Goal: Transaction & Acquisition: Book appointment/travel/reservation

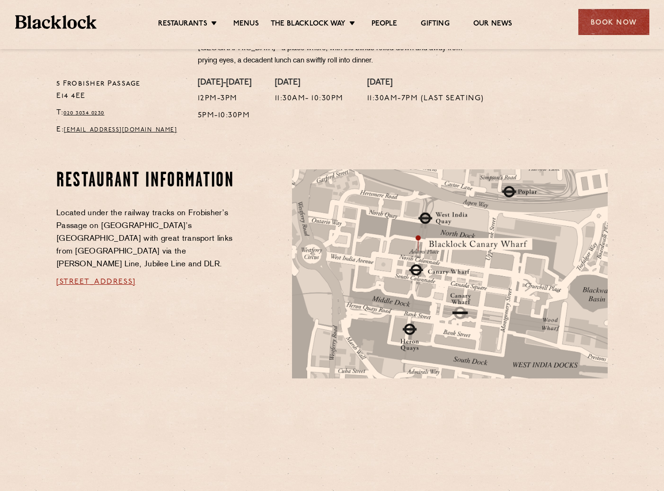
scroll to position [497, 0]
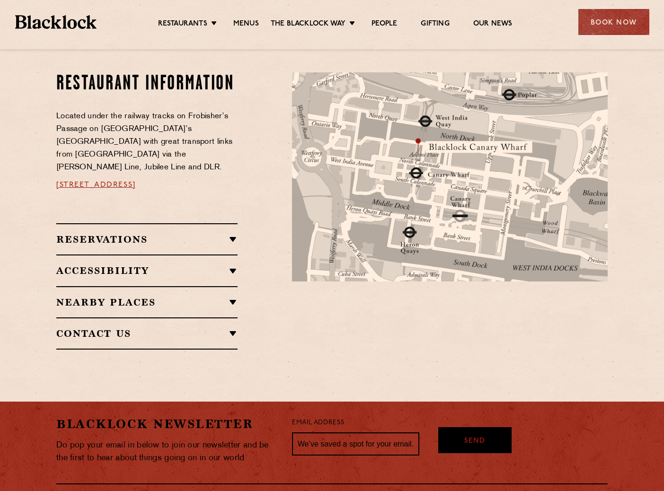
click at [221, 112] on p "Located under the railway tracks on Frobisher’s Passage on [GEOGRAPHIC_DATA]’s …" at bounding box center [146, 142] width 181 height 64
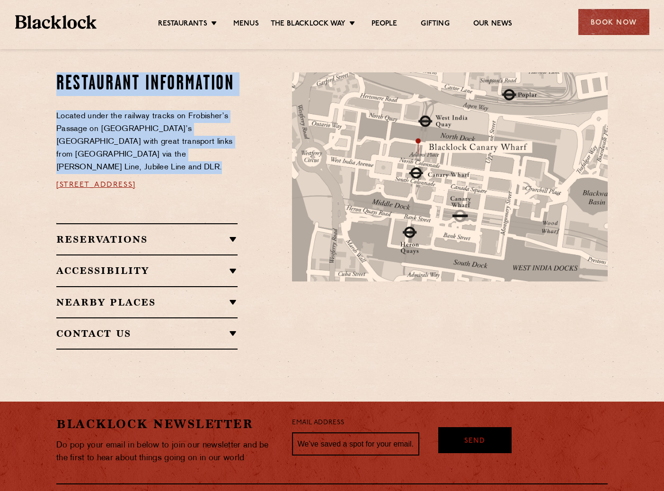
drag, startPoint x: 221, startPoint y: 112, endPoint x: 221, endPoint y: 68, distance: 44.5
click at [221, 72] on div "Restaurant Information Located under the railway tracks on Frobisher’s Passage …" at bounding box center [146, 147] width 181 height 151
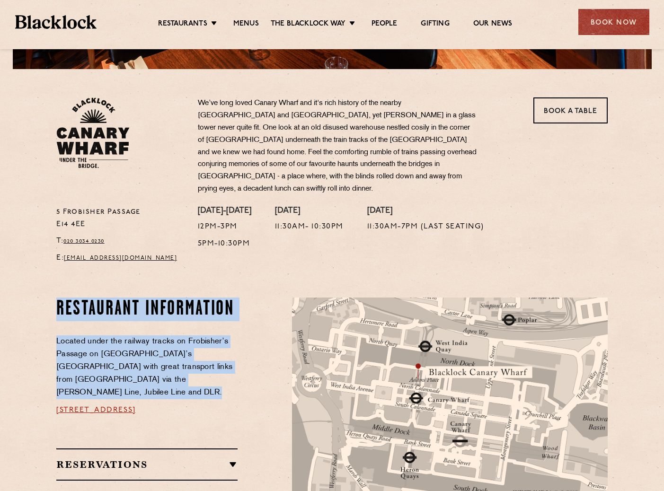
scroll to position [271, 0]
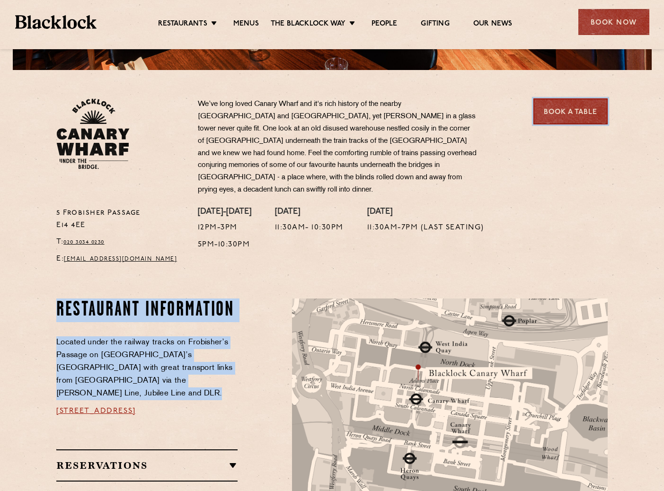
click at [560, 117] on link "Book a Table" at bounding box center [570, 111] width 74 height 26
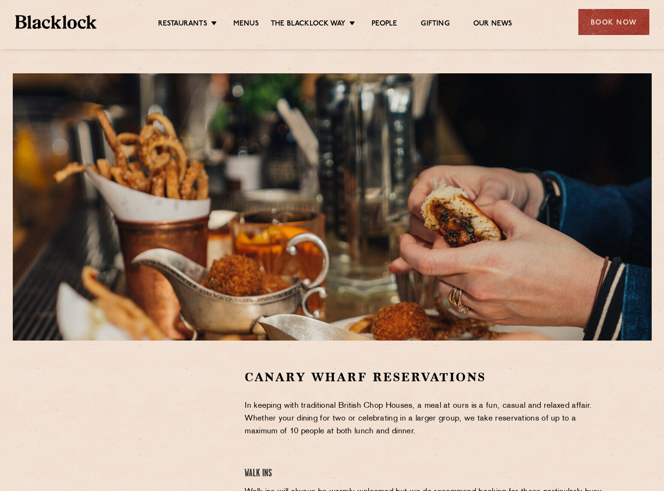
scroll to position [302, 0]
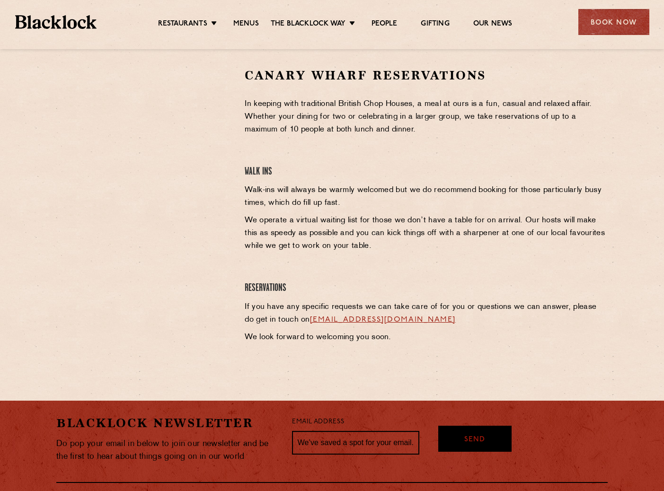
click at [307, 66] on section "Canary Wharf Reservations In keeping with traditional British Chop Houses, a me…" at bounding box center [332, 208] width 664 height 338
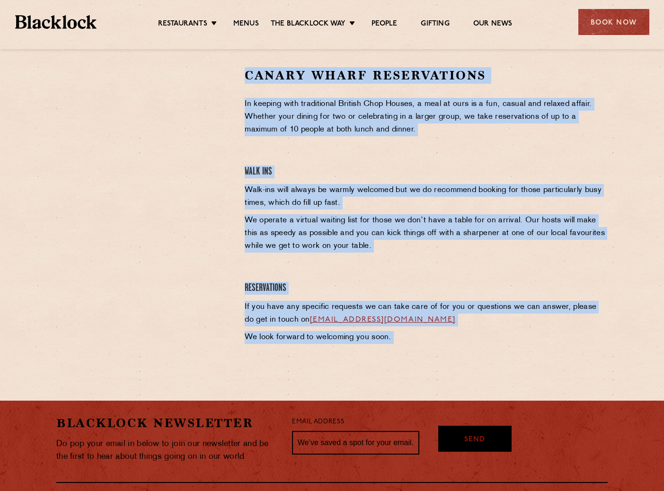
drag, startPoint x: 307, startPoint y: 66, endPoint x: 326, endPoint y: 344, distance: 278.9
click at [326, 344] on section "Canary Wharf Reservations In keeping with traditional British Chop Houses, a me…" at bounding box center [332, 208] width 664 height 338
